Goal: Transaction & Acquisition: Book appointment/travel/reservation

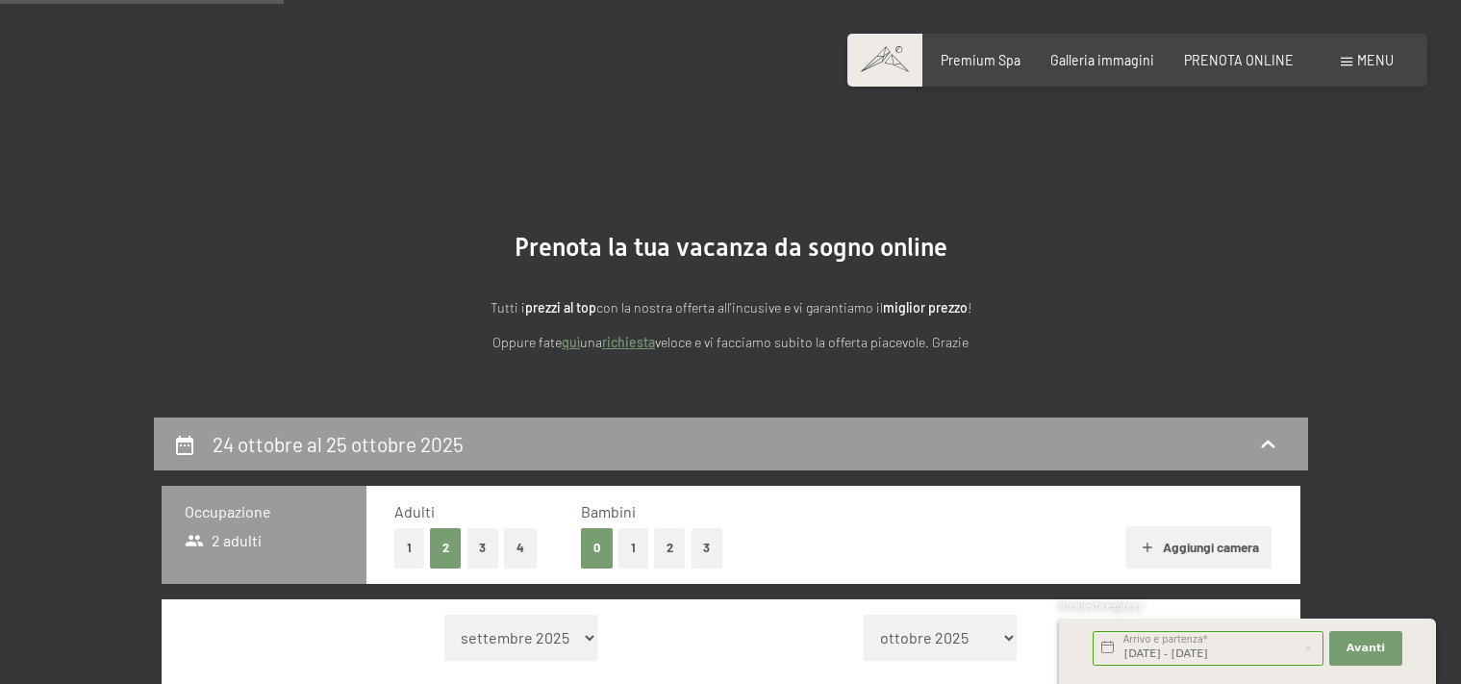
select select "[DATE]"
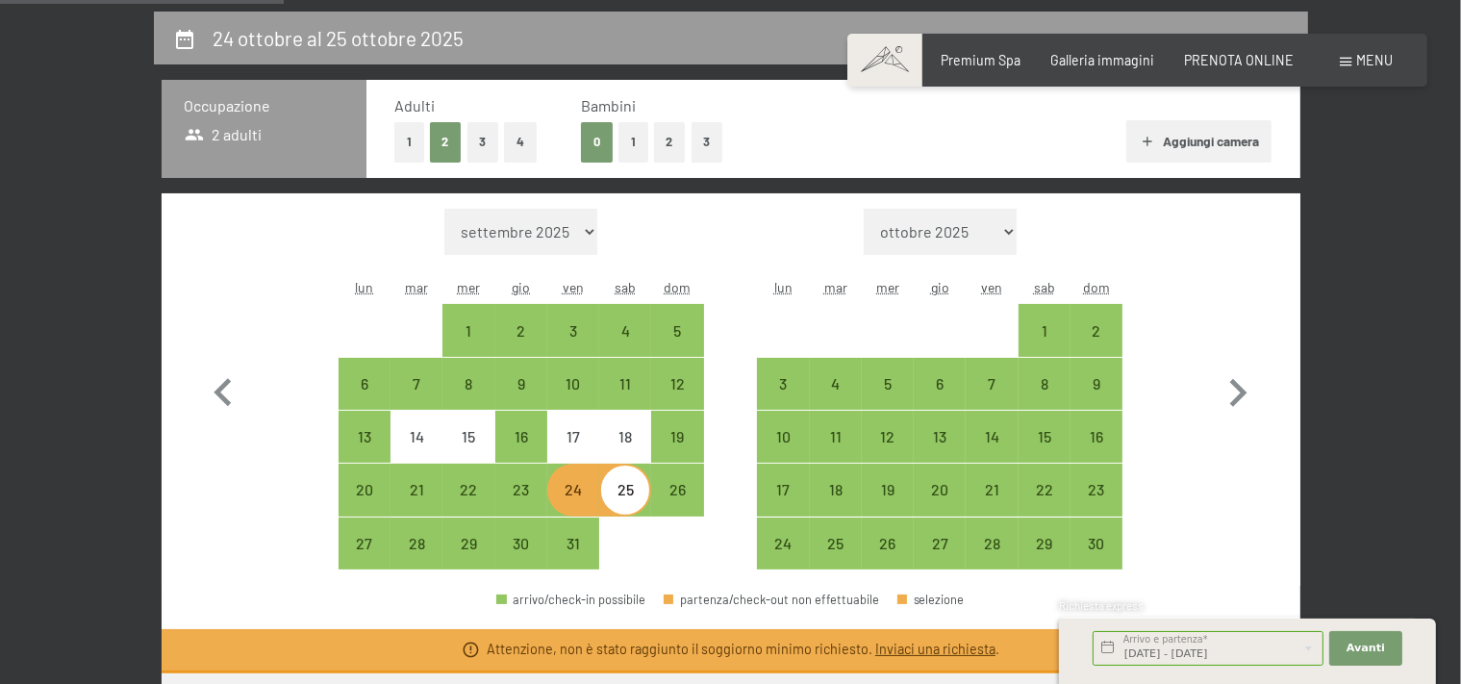
click at [578, 496] on div "24" at bounding box center [573, 506] width 48 height 48
select select "[DATE]"
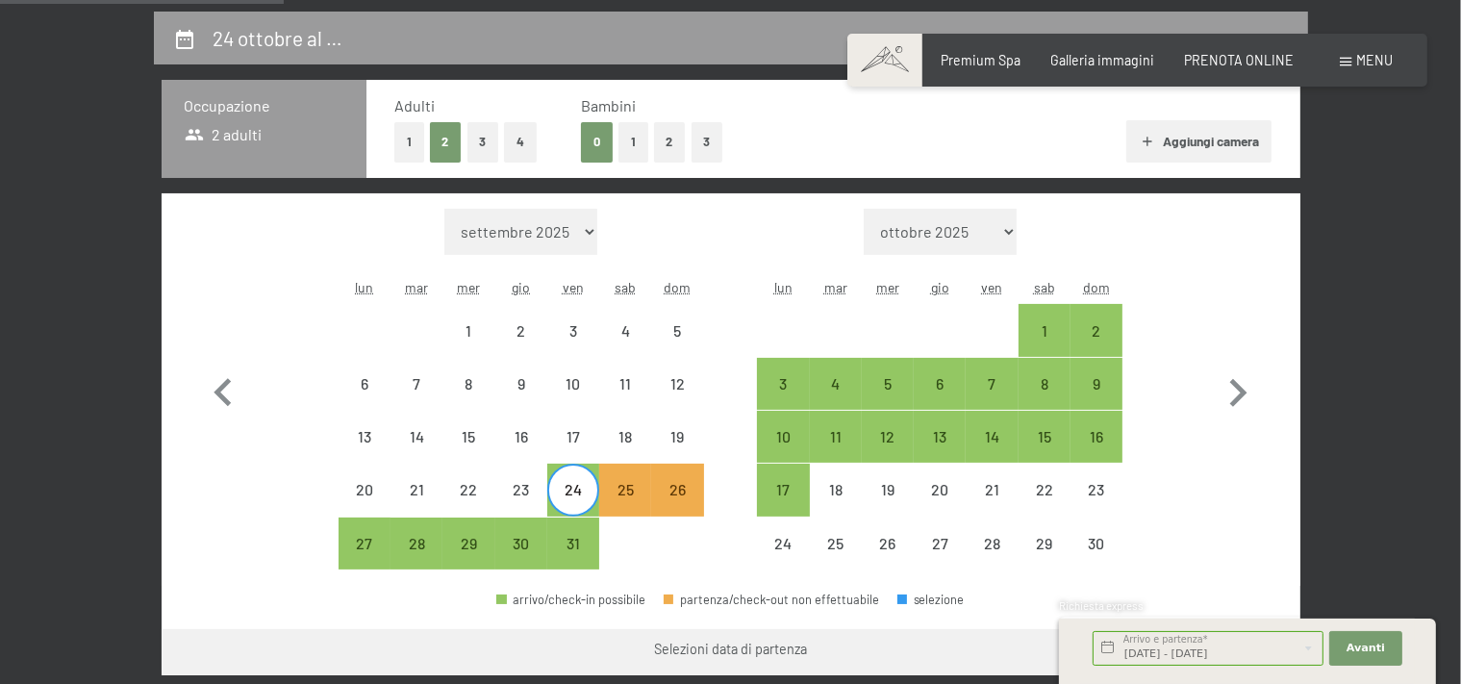
click at [587, 488] on div "24" at bounding box center [573, 506] width 48 height 48
select select "[DATE]"
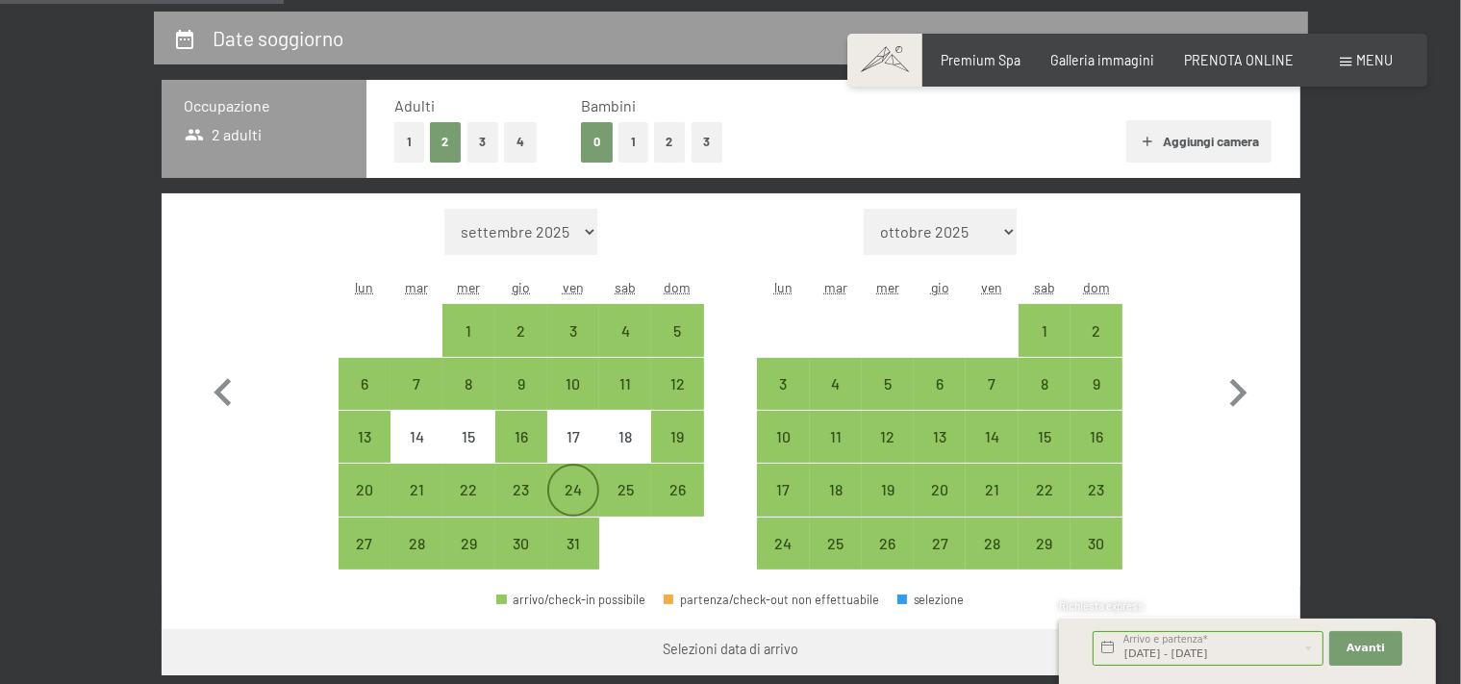
click at [594, 495] on div "24" at bounding box center [573, 506] width 48 height 48
select select "[DATE]"
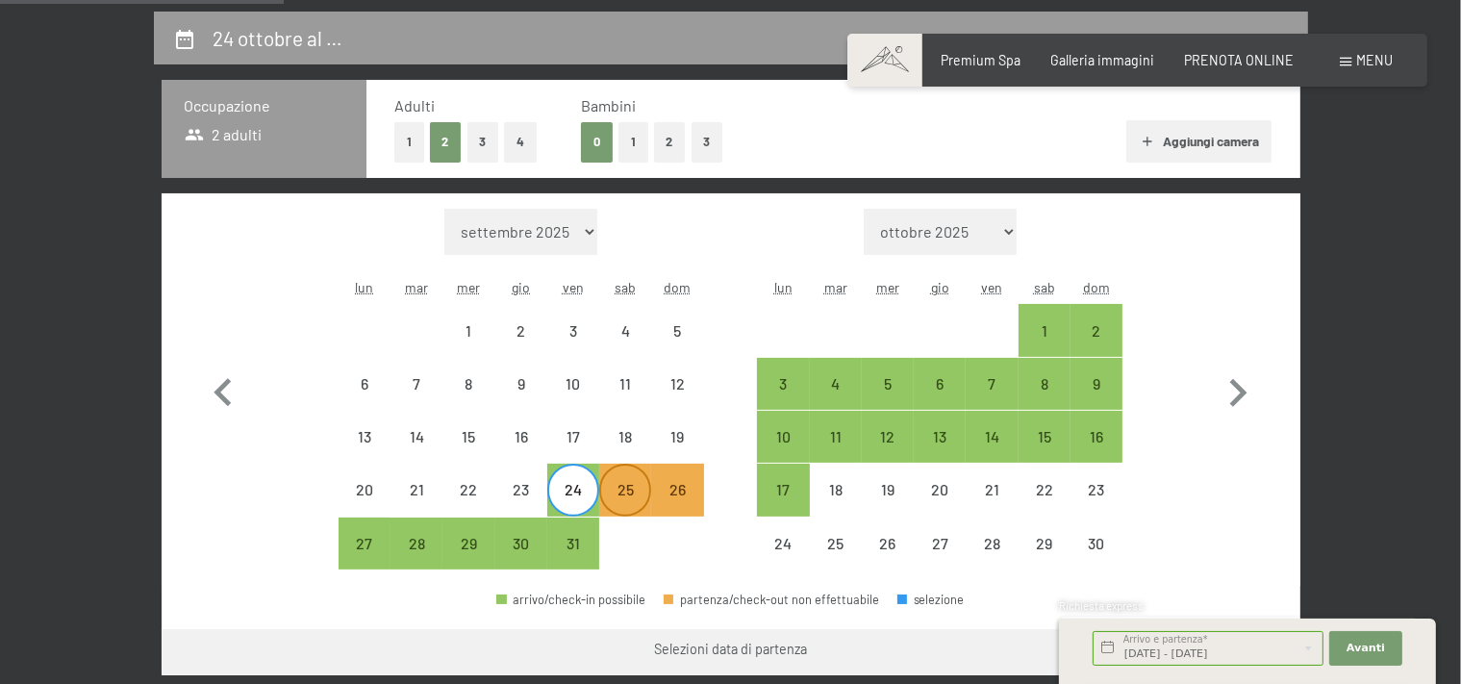
click at [627, 499] on div "25" at bounding box center [625, 506] width 48 height 48
select select "[DATE]"
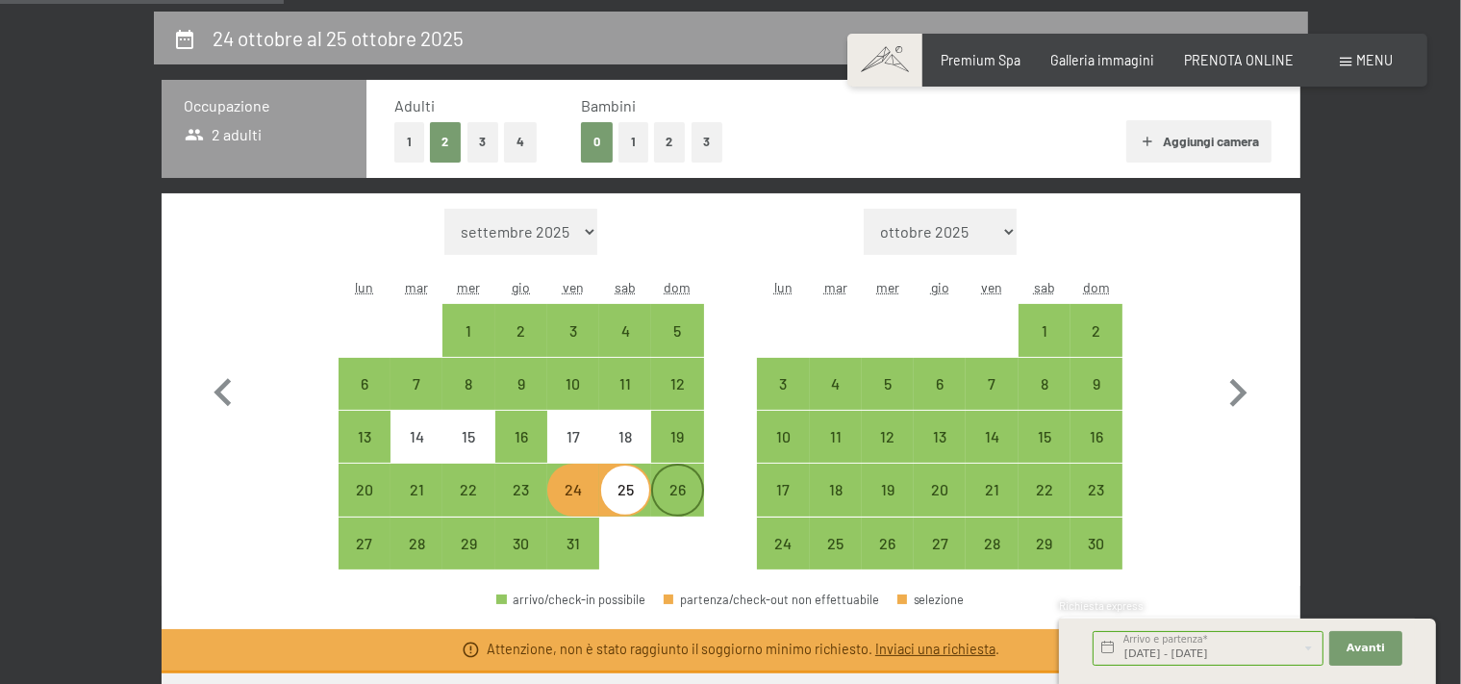
click at [675, 503] on div "26" at bounding box center [677, 506] width 48 height 48
select select "[DATE]"
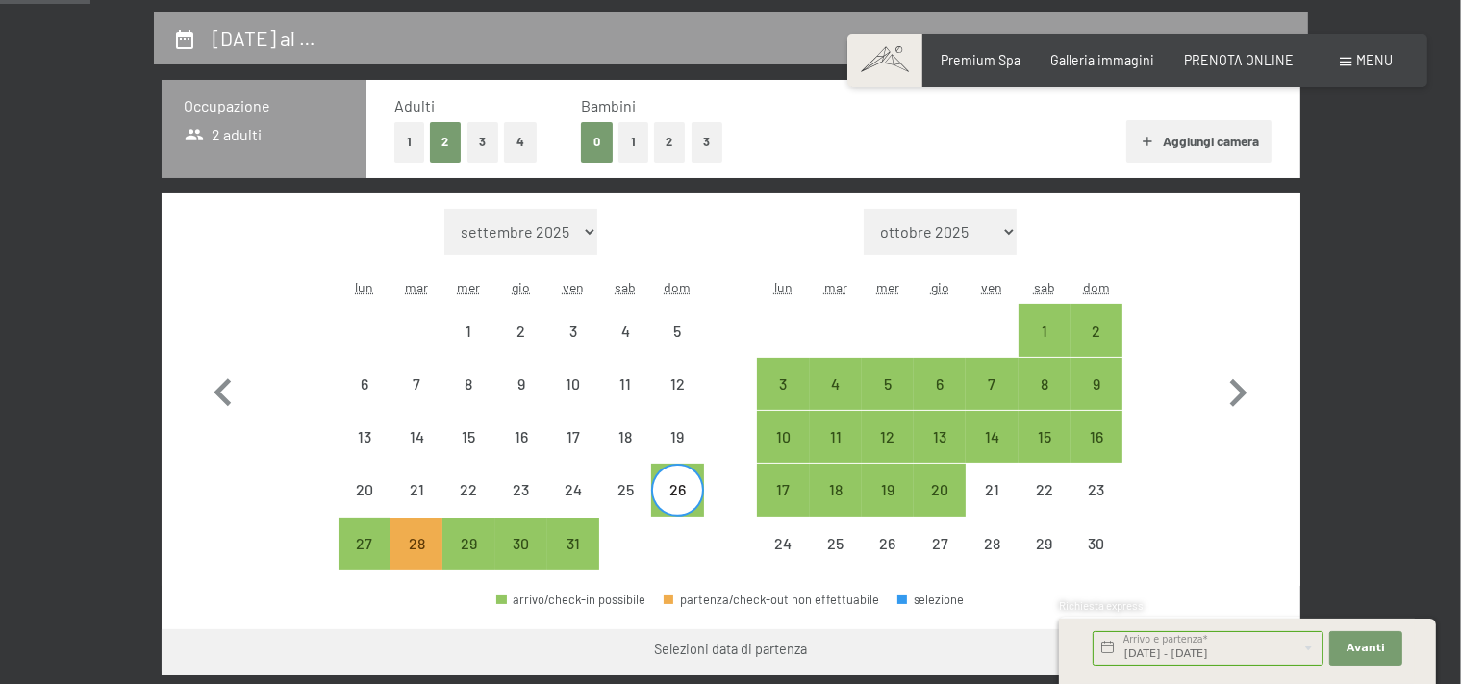
click at [724, 530] on div "Mese/anno [DATE] [DATE] [DATE] [DATE] [DATE] [DATE] [DATE] [DATE] [DATE] [DATE]…" at bounding box center [730, 390] width 1070 height 362
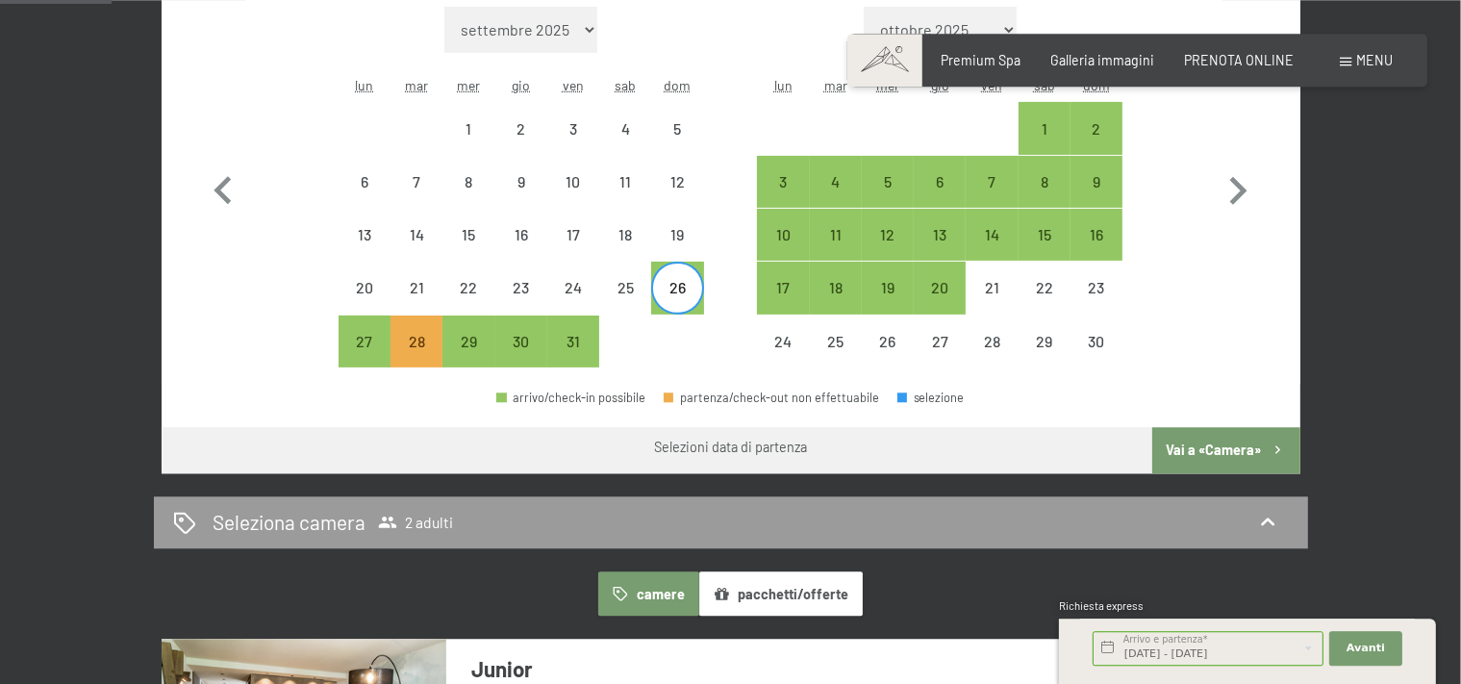
scroll to position [609, 0]
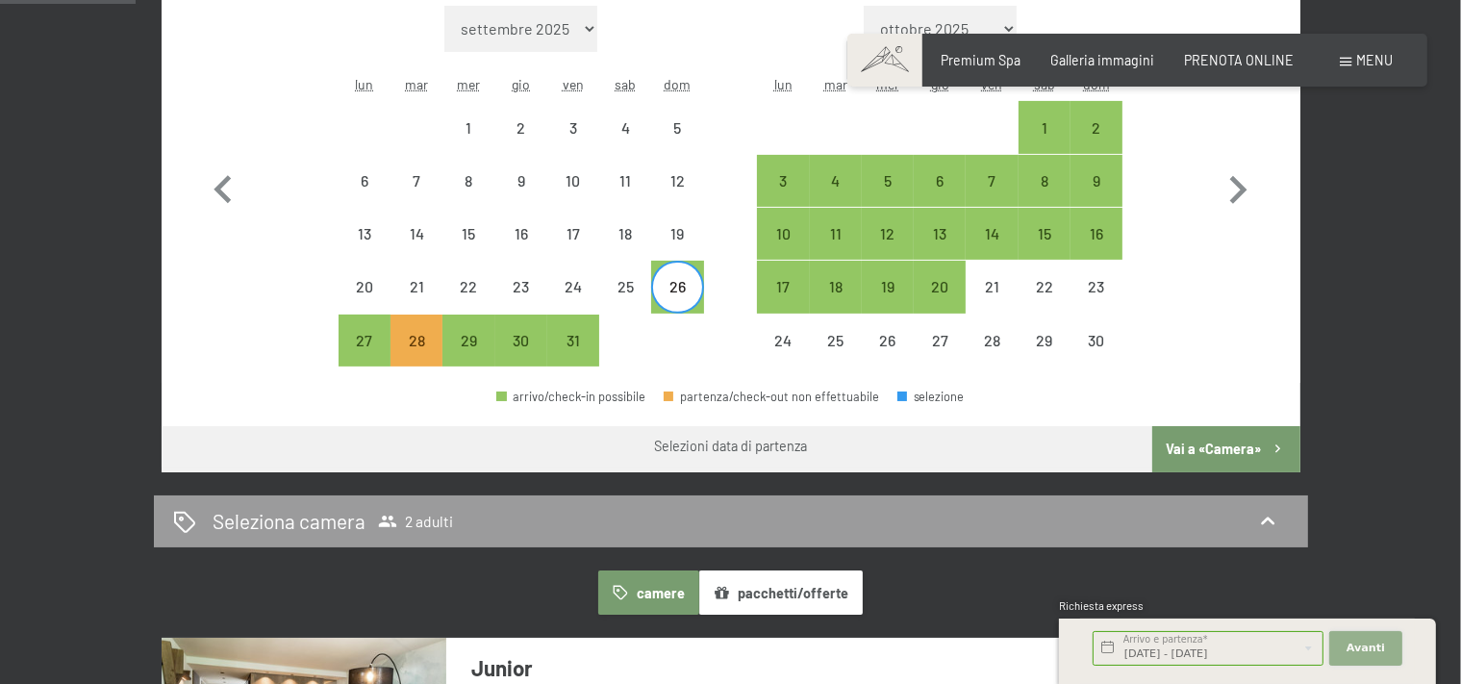
click at [1371, 658] on button "Avanti Nascondere i campi dell'indirizzo" at bounding box center [1365, 648] width 73 height 35
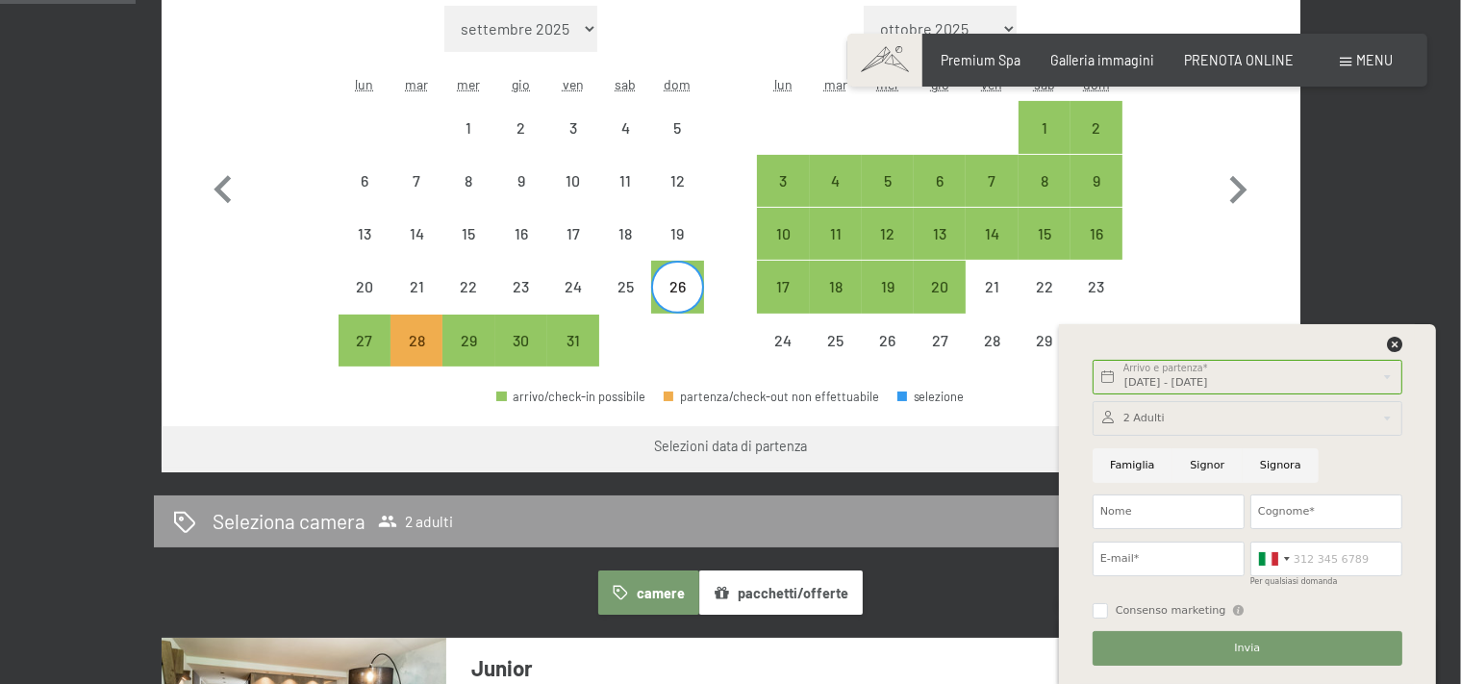
click at [1396, 335] on div "[DATE] - [DATE] Arrivo e partenza* 1 Notte Avanti Nascondere i campi dell'indir…" at bounding box center [1247, 504] width 335 height 360
click at [1395, 344] on icon at bounding box center [1394, 344] width 15 height 15
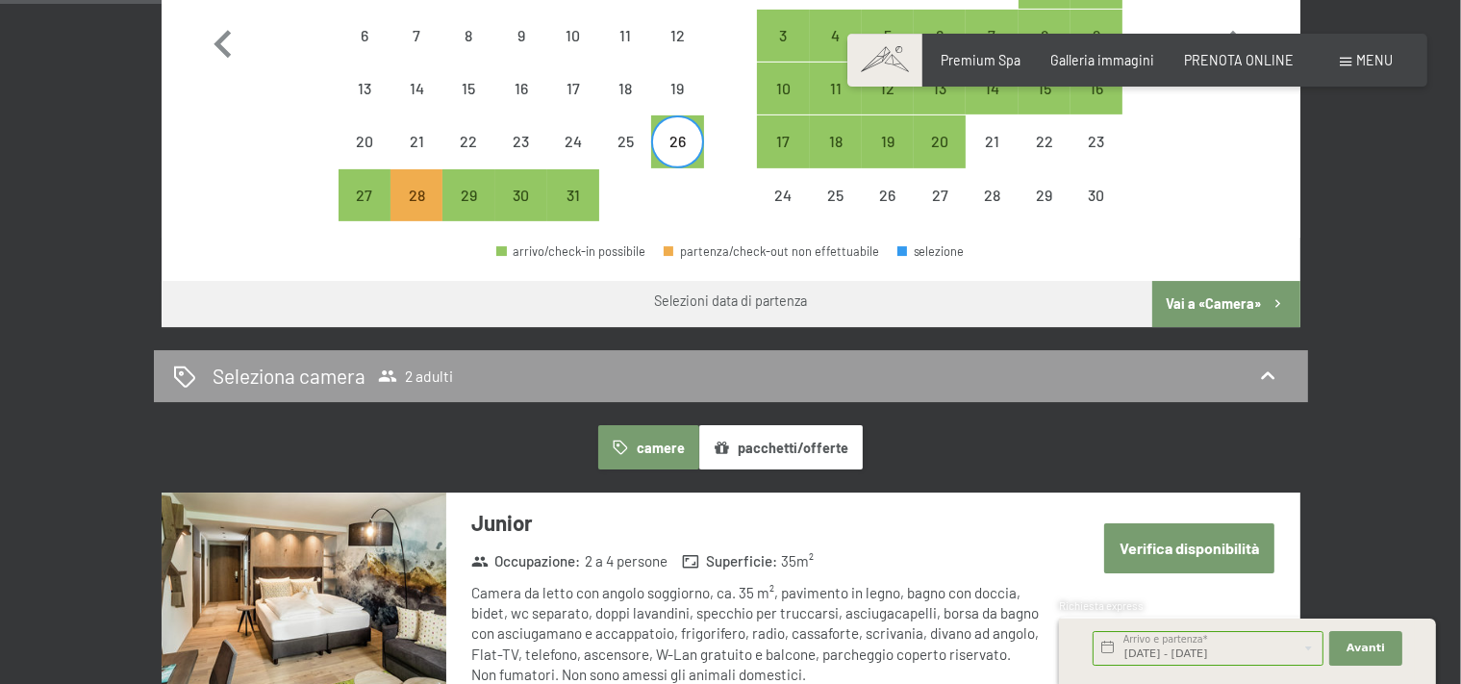
scroll to position [711, 0]
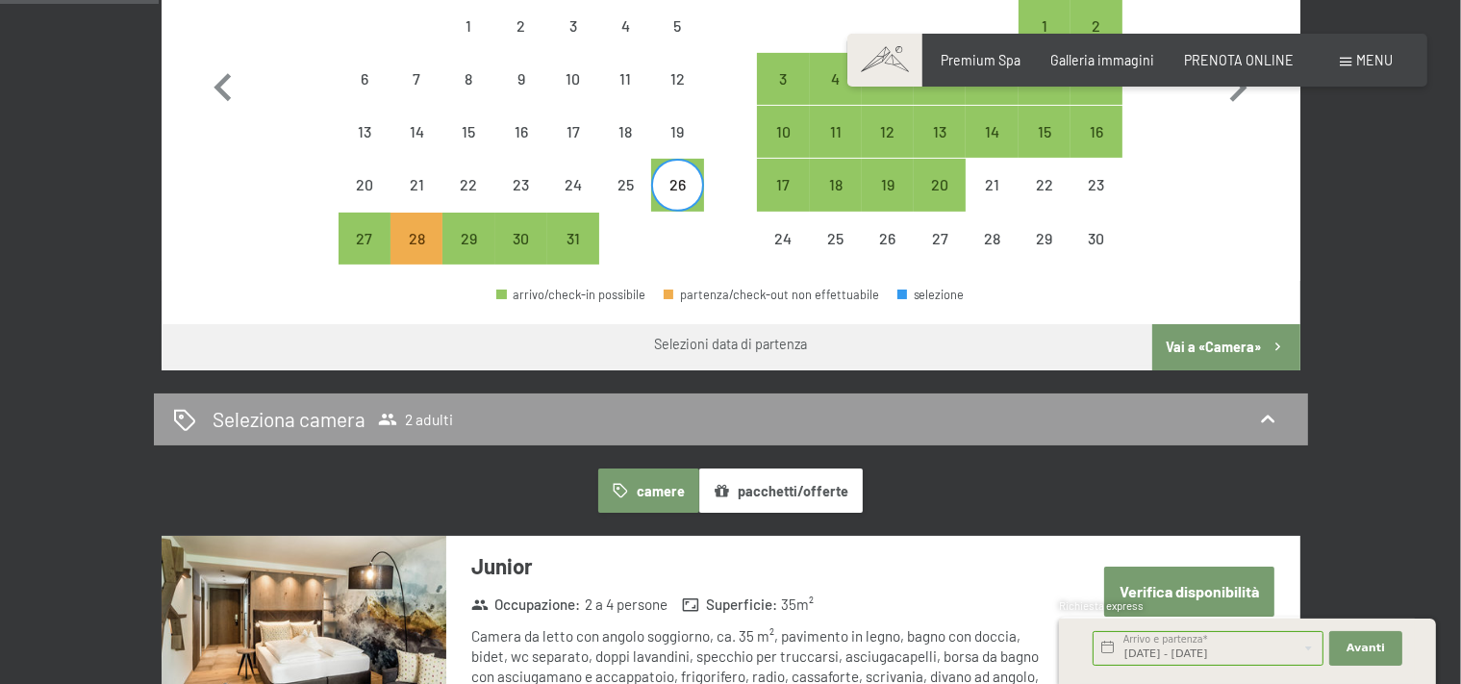
click at [678, 473] on button "camere" at bounding box center [648, 490] width 100 height 44
click at [656, 494] on button "camere" at bounding box center [648, 490] width 100 height 44
click at [656, 485] on button "camere" at bounding box center [648, 490] width 100 height 44
click at [632, 501] on button "camere" at bounding box center [648, 490] width 100 height 44
